Goal: Information Seeking & Learning: Learn about a topic

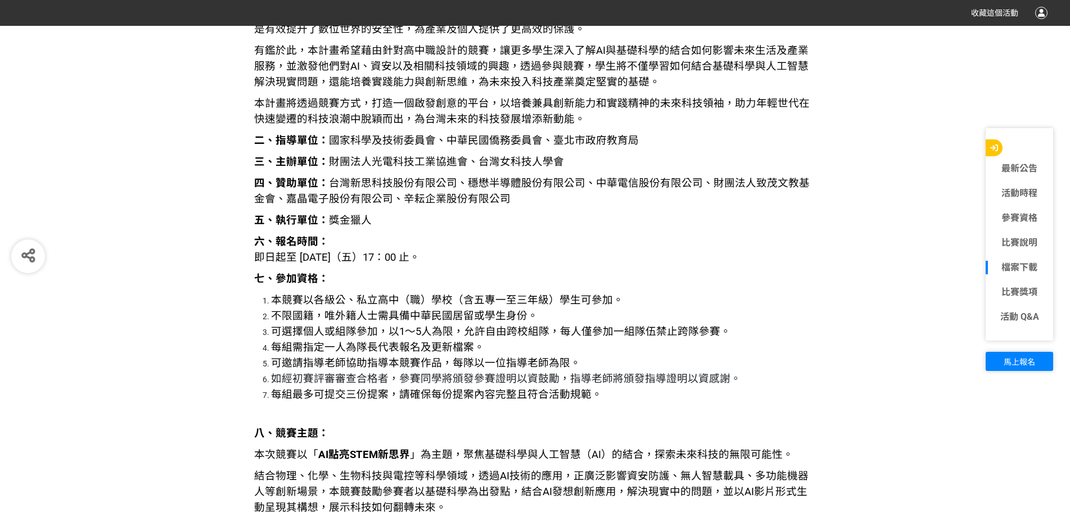
scroll to position [1349, 0]
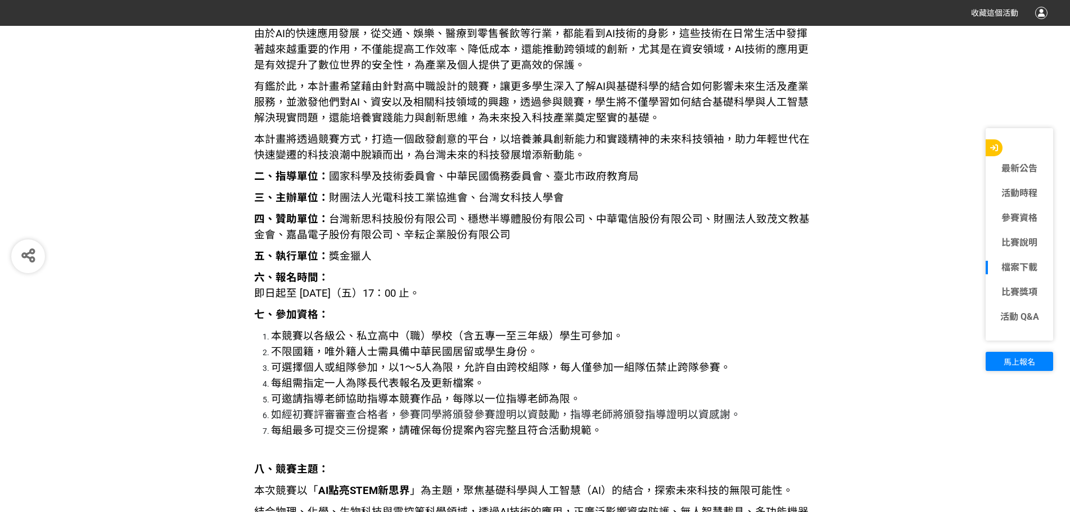
drag, startPoint x: 319, startPoint y: 320, endPoint x: 160, endPoint y: 359, distance: 164.1
drag, startPoint x: 140, startPoint y: 217, endPoint x: 244, endPoint y: 214, distance: 104.6
click at [615, 426] on li "每組最多可提交三份提案，請確保每份提案內容完整且符合活動規範。" at bounding box center [543, 431] width 545 height 16
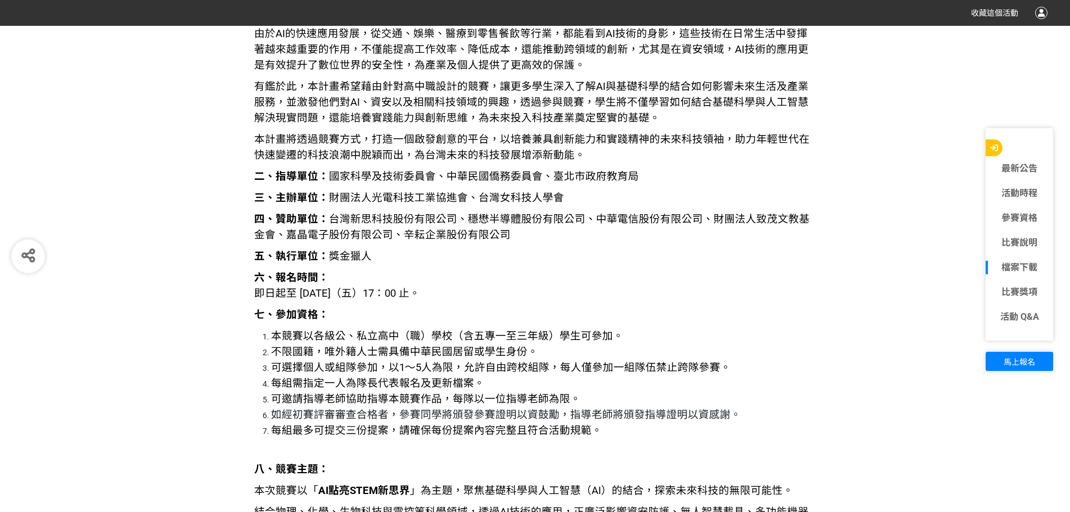
drag, startPoint x: 609, startPoint y: 425, endPoint x: 544, endPoint y: 205, distance: 229.2
click at [544, 205] on p "三、主辦單位： 財團法人光電科技工業協進會、台灣女科技人學會" at bounding box center [535, 198] width 562 height 16
click at [1037, 168] on link "最新公告" at bounding box center [1018, 168] width 67 height 13
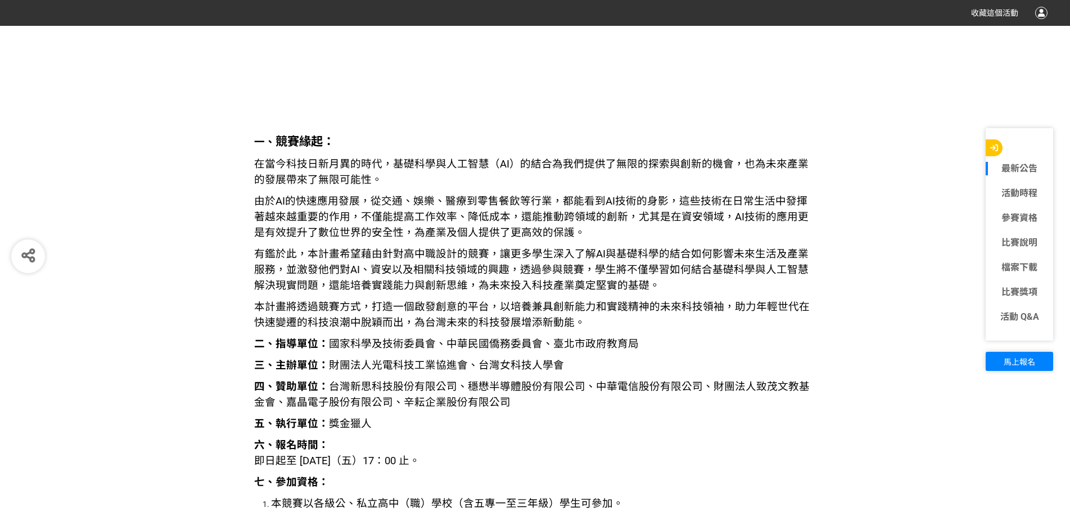
scroll to position [1194, 0]
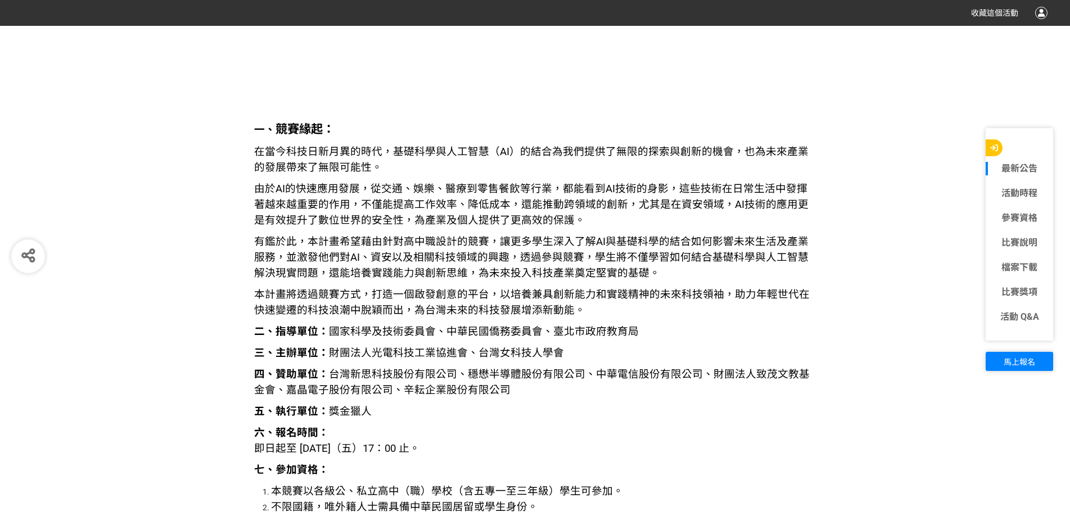
drag, startPoint x: 330, startPoint y: 407, endPoint x: 380, endPoint y: 413, distance: 50.3
click at [380, 413] on p "五、執行單位： 獎金獵人" at bounding box center [535, 412] width 562 height 16
click at [401, 246] on span "有鑑於此，本計畫希望藉由針對高中職設計的競賽，讓更多學生深入了解AI與基礎科學的結合如何影響未來生活及產業服務，並激發他們對AI、資安以及相關科技領域的興趣，…" at bounding box center [531, 257] width 554 height 44
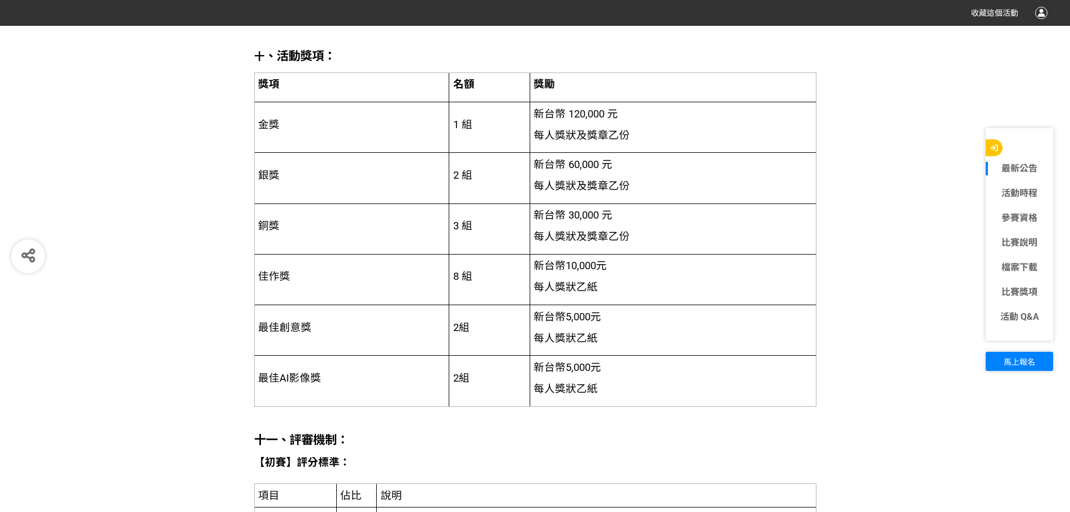
scroll to position [2262, 0]
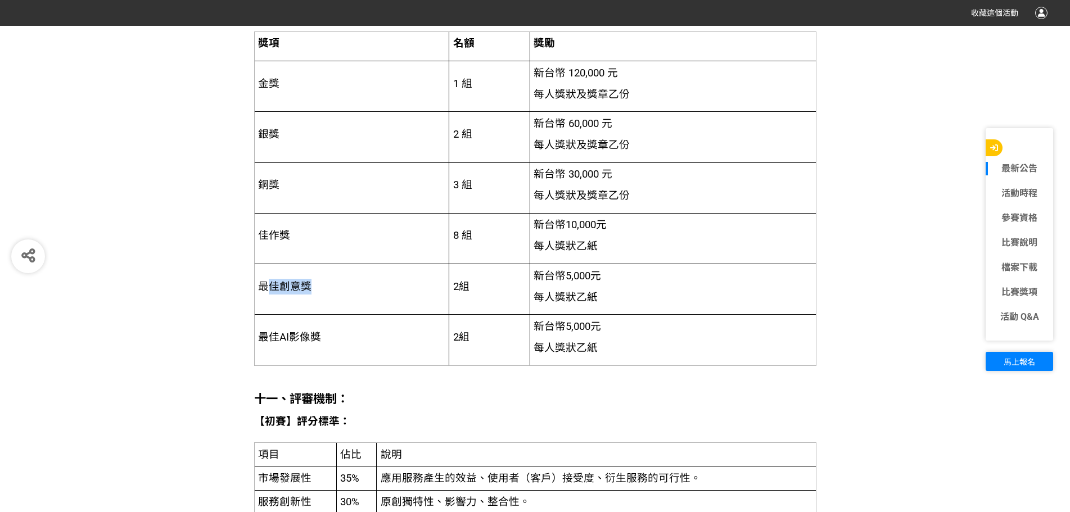
drag, startPoint x: 266, startPoint y: 282, endPoint x: 438, endPoint y: 301, distance: 173.7
click at [438, 301] on td "最佳創意獎" at bounding box center [351, 289] width 195 height 51
click at [453, 284] on p "2組" at bounding box center [489, 287] width 73 height 16
drag, startPoint x: 456, startPoint y: 286, endPoint x: 560, endPoint y: 302, distance: 104.7
click at [560, 302] on tr "最佳創意獎 2組 新台幣 5,000 元 每人獎狀乙紙" at bounding box center [534, 289] width 561 height 51
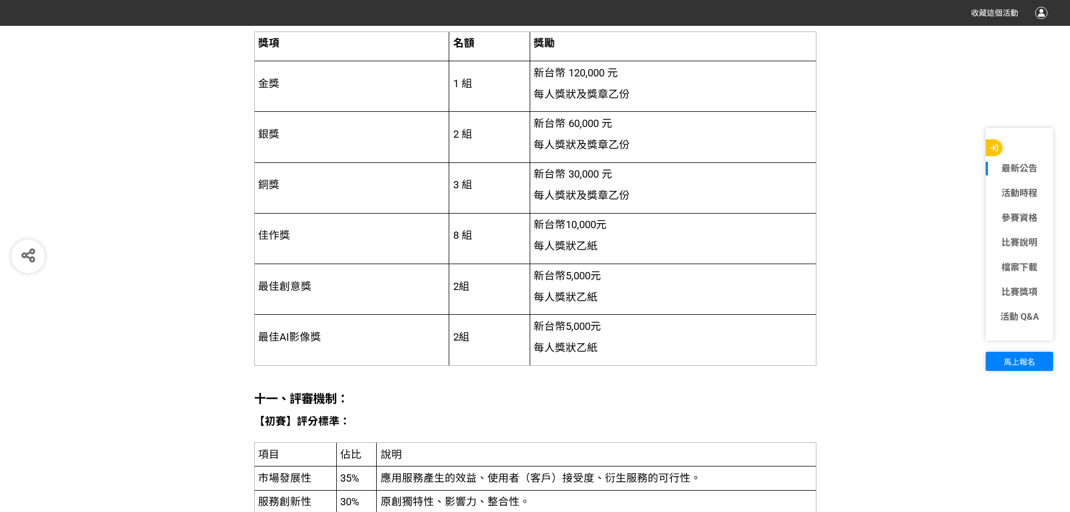
click at [609, 243] on p "每人獎狀乙紙" at bounding box center [672, 246] width 278 height 16
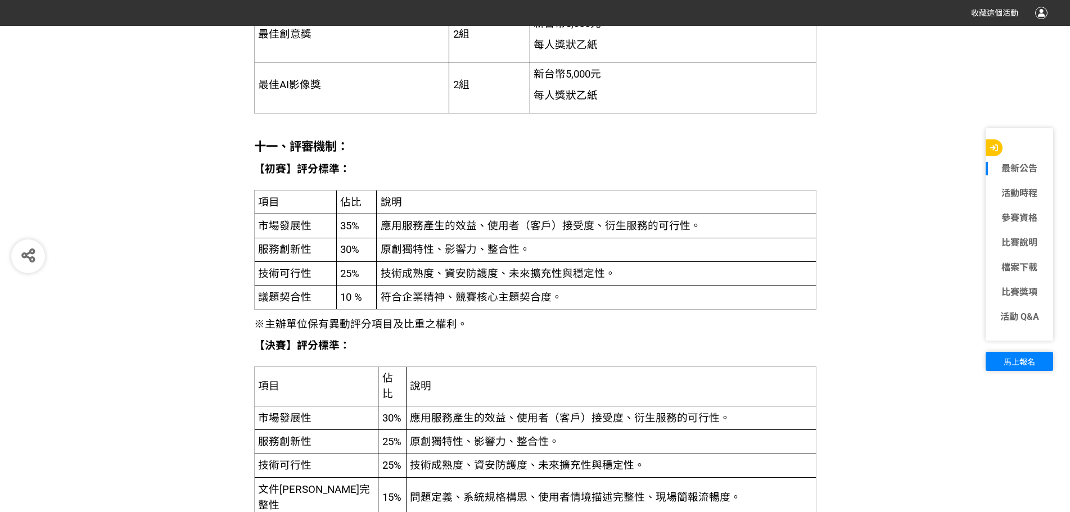
scroll to position [2543, 0]
